Goal: Information Seeking & Learning: Learn about a topic

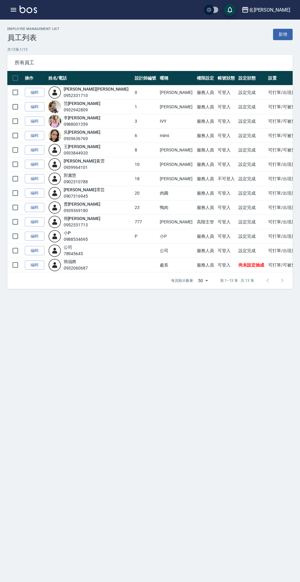
click at [24, 10] on img at bounding box center [28, 10] width 17 height 8
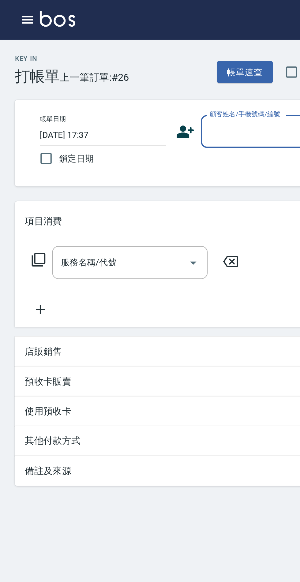
click at [9, 9] on button "button" at bounding box center [13, 10] width 12 height 12
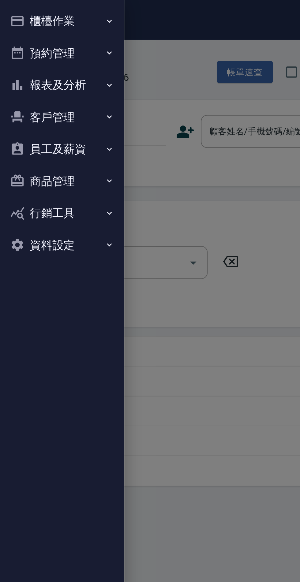
click at [39, 43] on button "報表及分析" at bounding box center [30, 42] width 56 height 16
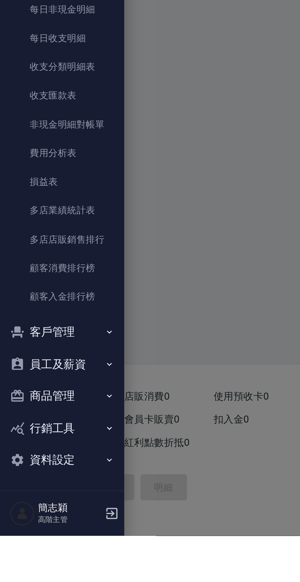
scroll to position [144, 0]
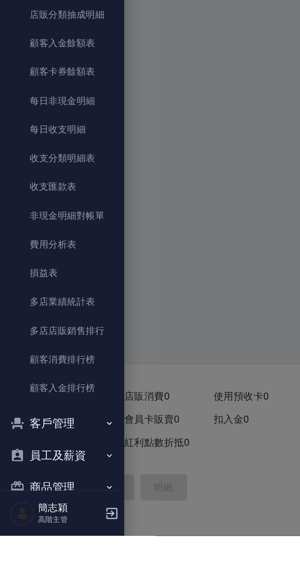
click at [37, 470] on link "多店業績統計表" at bounding box center [30, 466] width 56 height 14
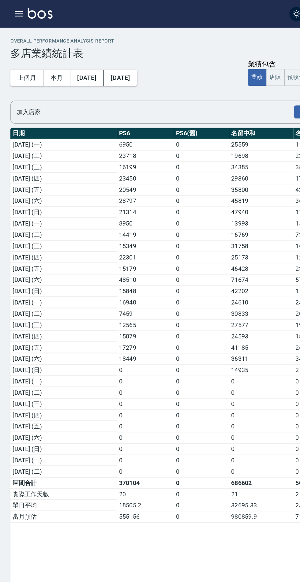
click at [15, 10] on icon "button" at bounding box center [13, 9] width 7 height 7
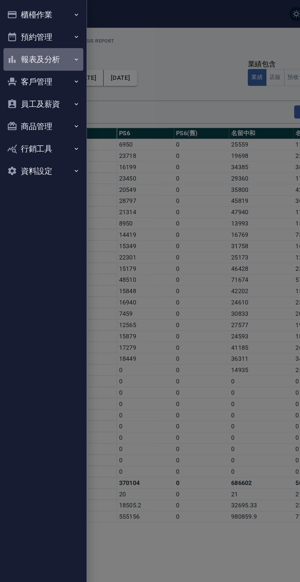
click at [45, 42] on button "報表及分析" at bounding box center [30, 42] width 56 height 16
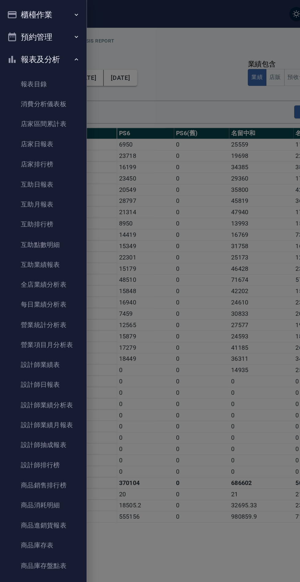
click at [40, 102] on link "店家日報表" at bounding box center [30, 102] width 56 height 14
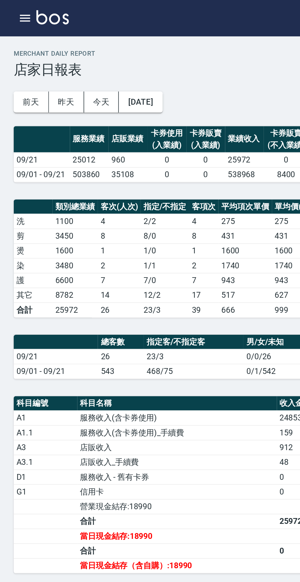
click at [14, 11] on icon "button" at bounding box center [14, 10] width 6 height 4
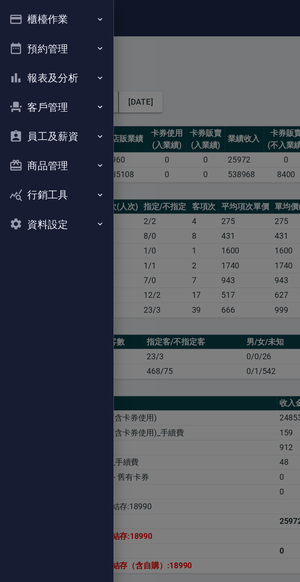
click at [47, 45] on button "報表及分析" at bounding box center [30, 42] width 56 height 16
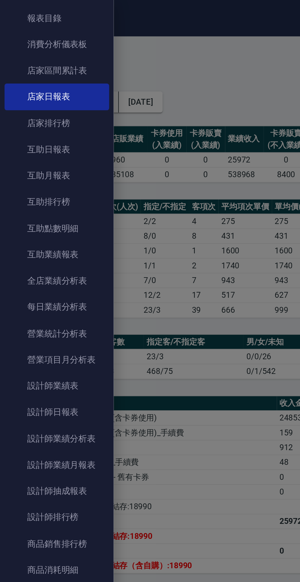
scroll to position [54, 0]
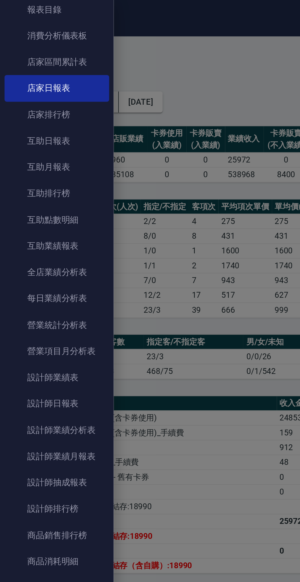
click at [42, 214] on link "設計師日報表" at bounding box center [30, 217] width 56 height 14
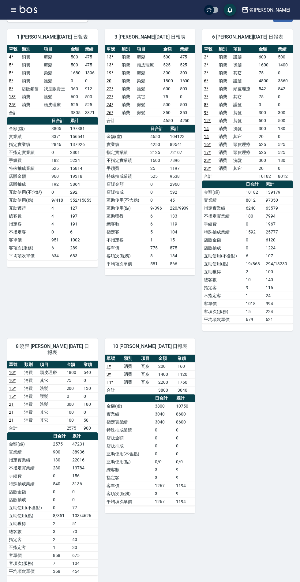
scroll to position [41, 0]
